Goal: Task Accomplishment & Management: Manage account settings

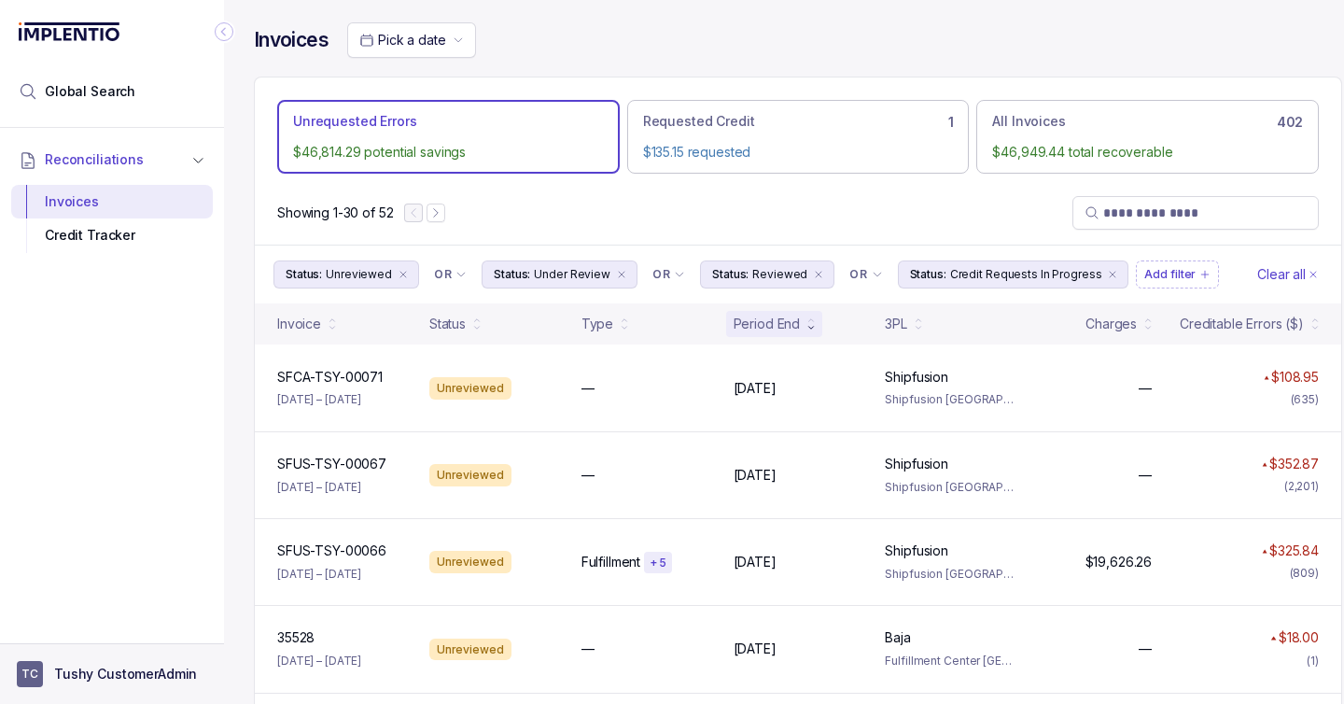
click at [102, 666] on p "Tushy CustomerAdmin" at bounding box center [125, 674] width 143 height 19
click at [104, 634] on p "Logout" at bounding box center [123, 633] width 155 height 19
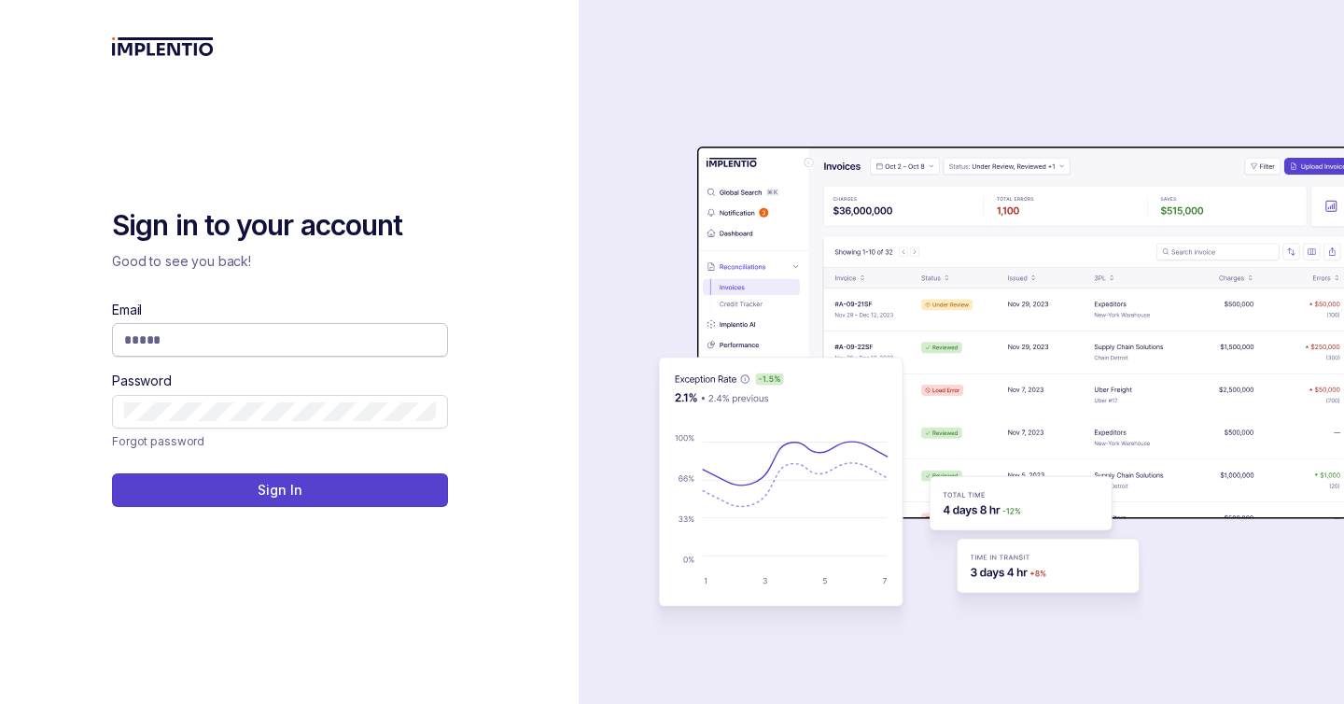
click at [180, 337] on input "Email" at bounding box center [280, 339] width 312 height 19
type input "**********"
